Goal: Task Accomplishment & Management: Use online tool/utility

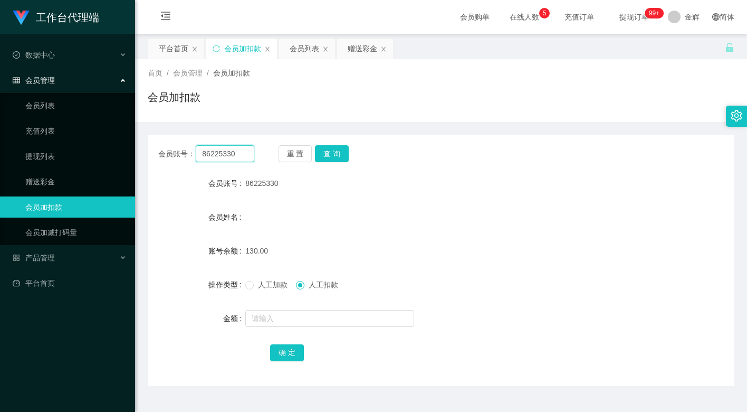
click at [224, 157] on input "86225330" at bounding box center [225, 153] width 59 height 17
paste input "JWJ359258"
type input "JWJ359258"
click at [324, 151] on button "查 询" at bounding box center [332, 153] width 34 height 17
click at [252, 290] on label "人工加款" at bounding box center [268, 284] width 46 height 11
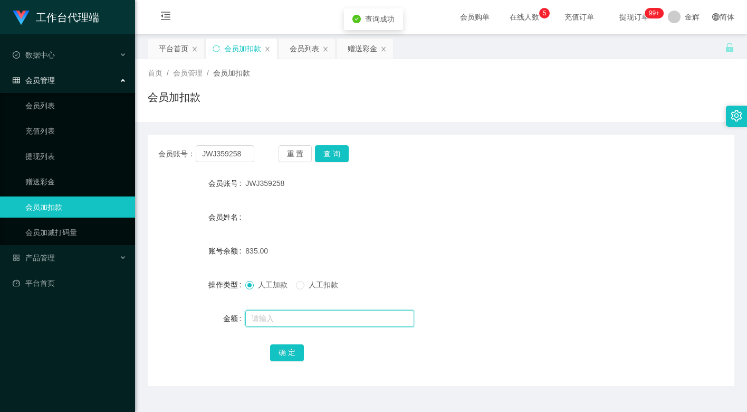
click at [263, 316] on input "text" at bounding box center [329, 318] width 169 height 17
type input "15"
click at [280, 353] on button "确 定" at bounding box center [287, 352] width 34 height 17
